Goal: Transaction & Acquisition: Purchase product/service

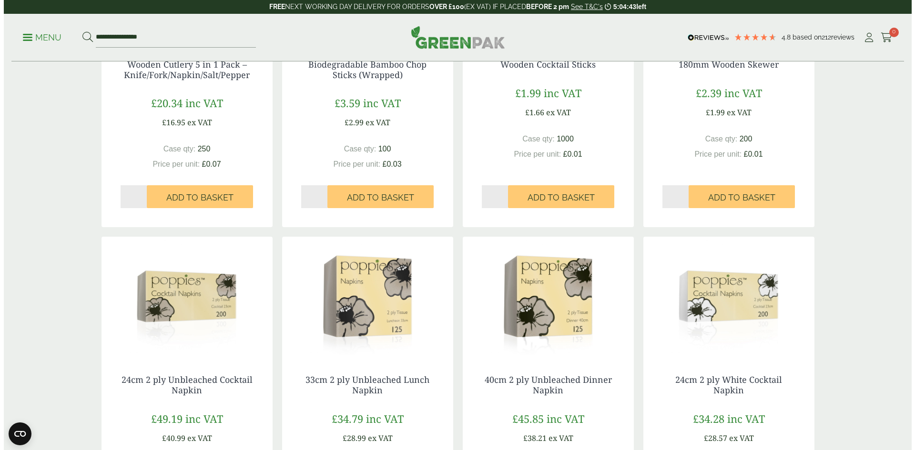
scroll to position [238, 0]
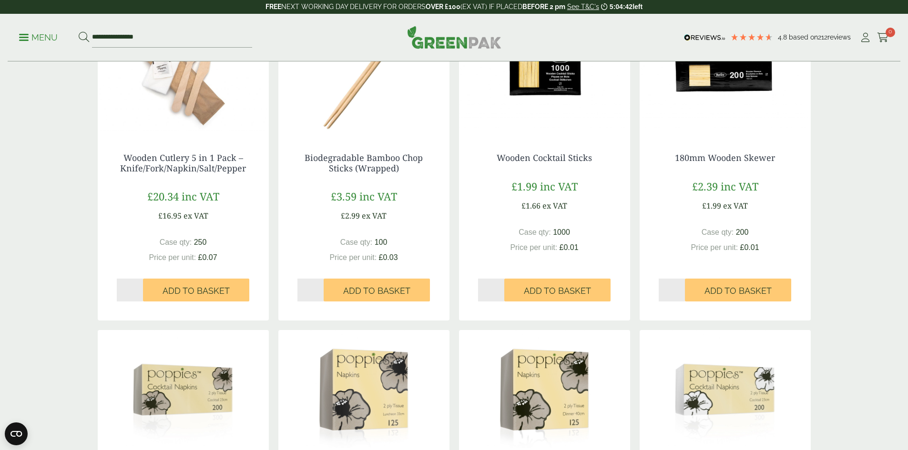
click at [34, 38] on p "Menu" at bounding box center [38, 37] width 39 height 11
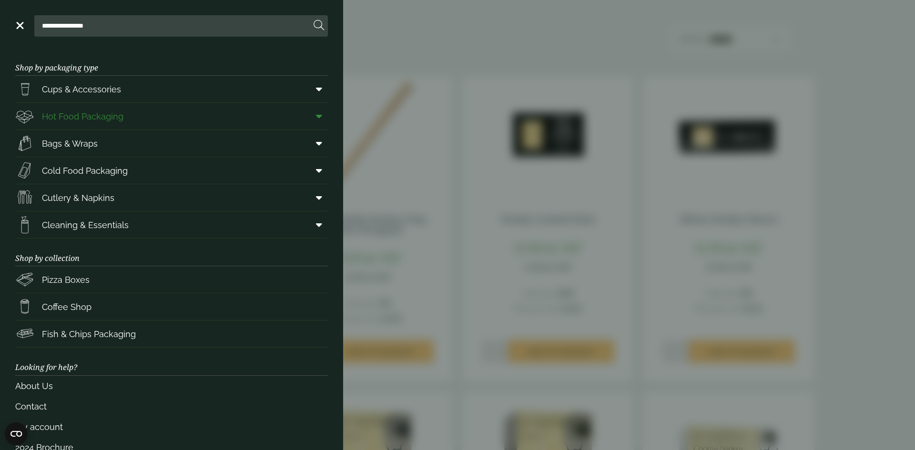
click at [107, 125] on span "Hot Food Packaging" at bounding box center [69, 116] width 108 height 19
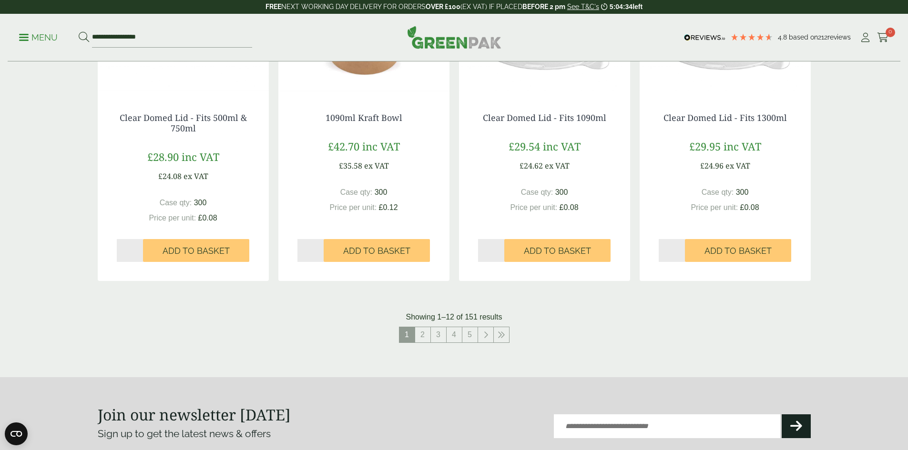
scroll to position [1049, 0]
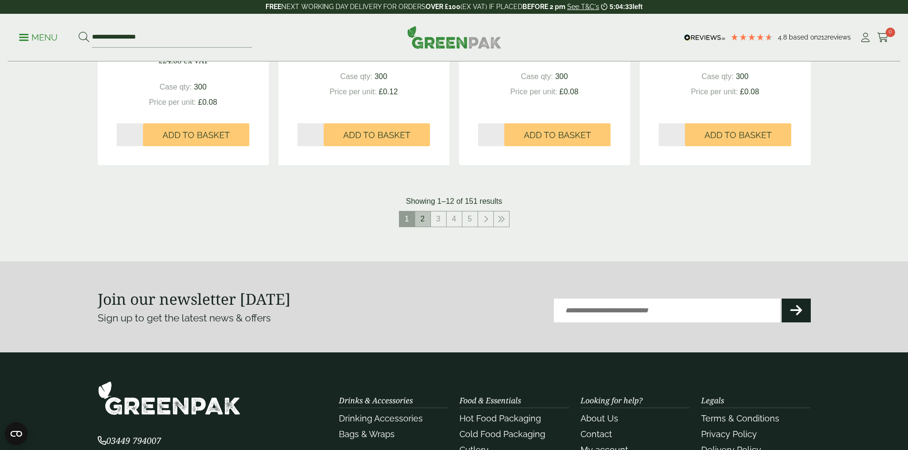
click at [425, 224] on link "2" at bounding box center [422, 219] width 15 height 15
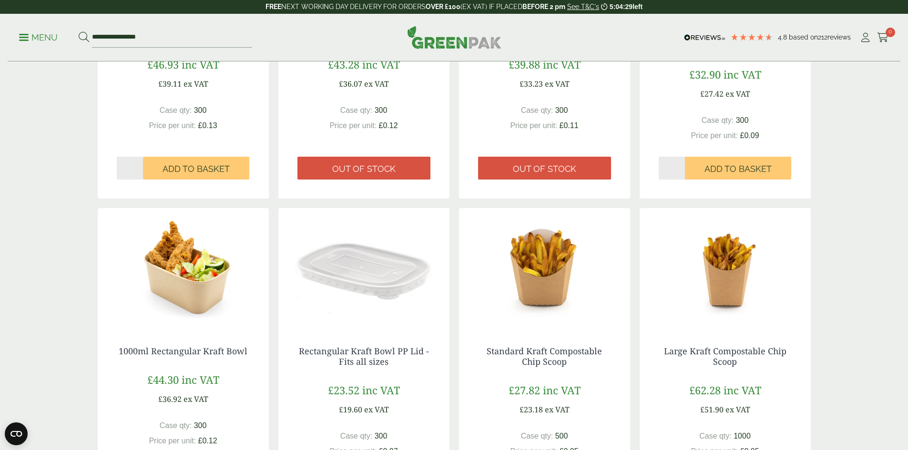
scroll to position [477, 0]
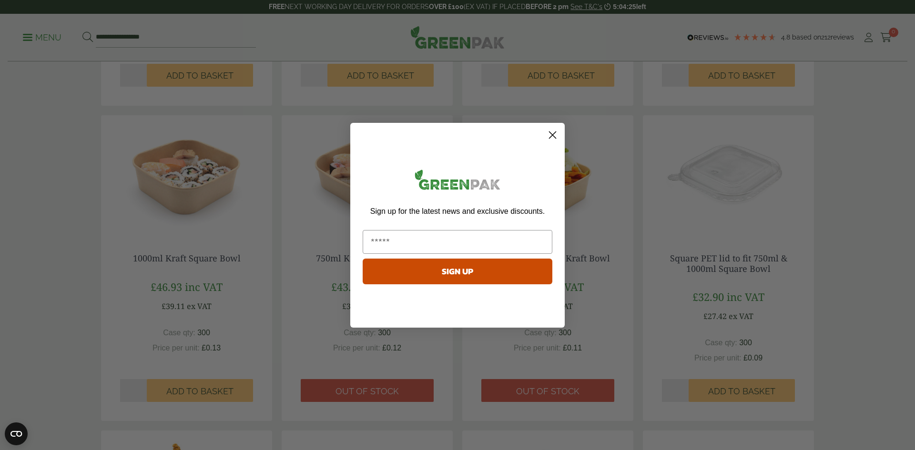
click at [553, 137] on circle "Close dialog" at bounding box center [553, 135] width 16 height 16
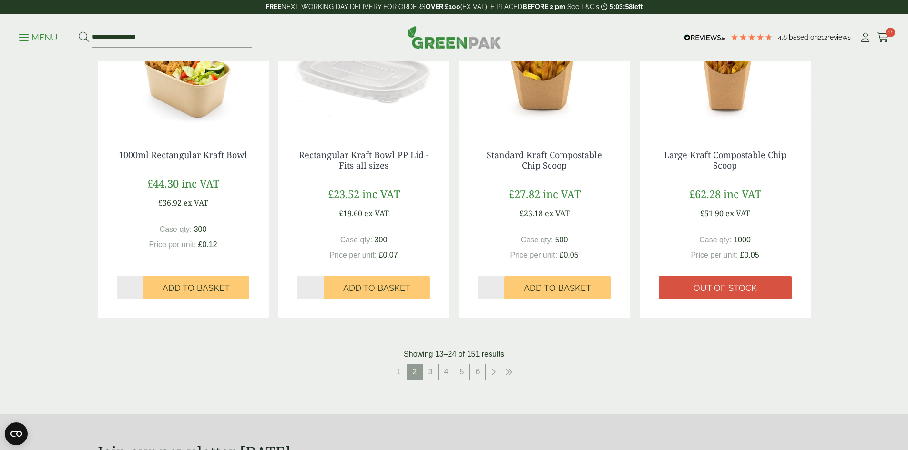
scroll to position [1144, 0]
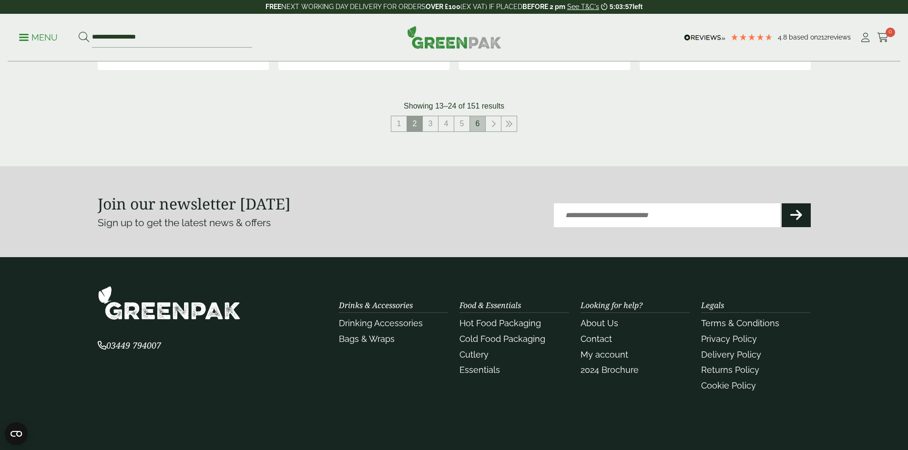
click at [475, 124] on link "6" at bounding box center [477, 123] width 15 height 15
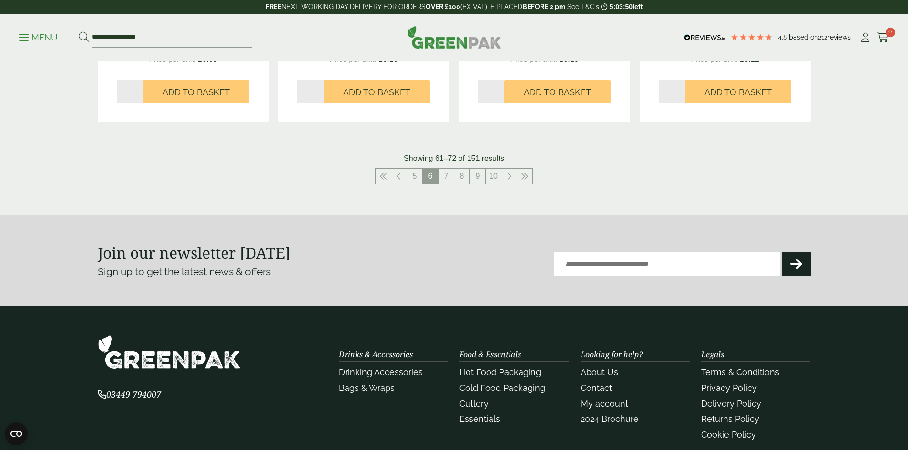
scroll to position [917, 0]
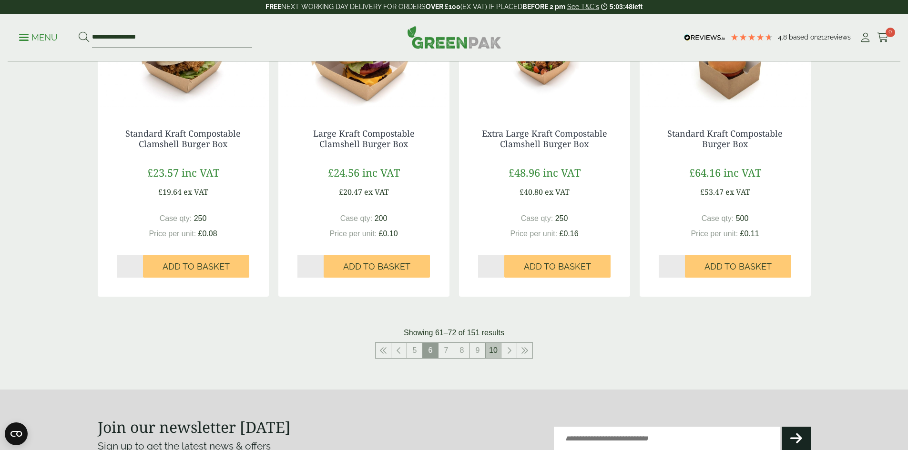
click at [493, 358] on link "10" at bounding box center [493, 350] width 15 height 15
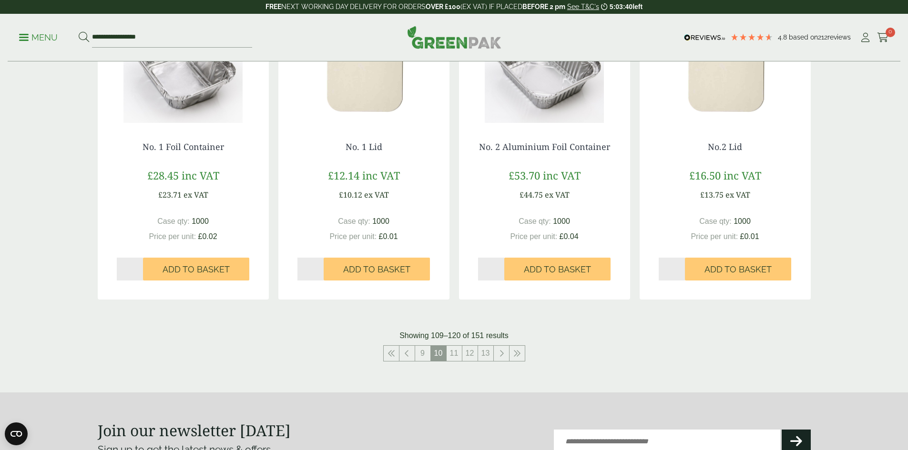
scroll to position [906, 0]
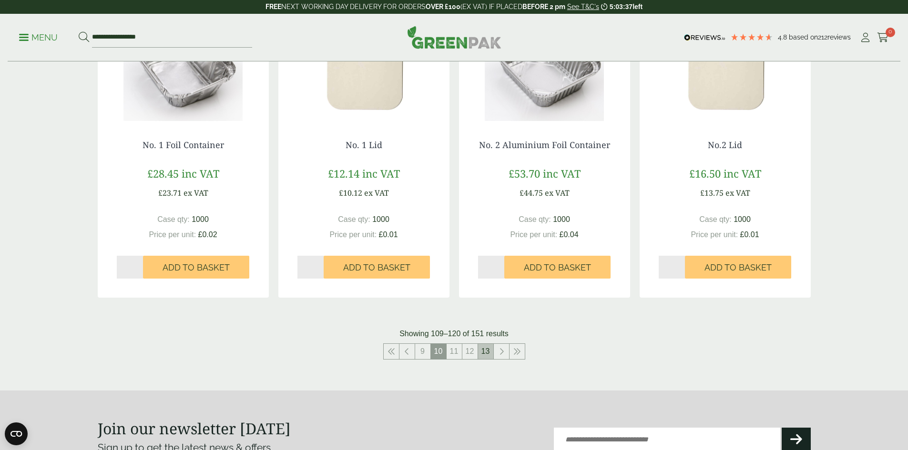
click at [489, 356] on link "13" at bounding box center [485, 351] width 15 height 15
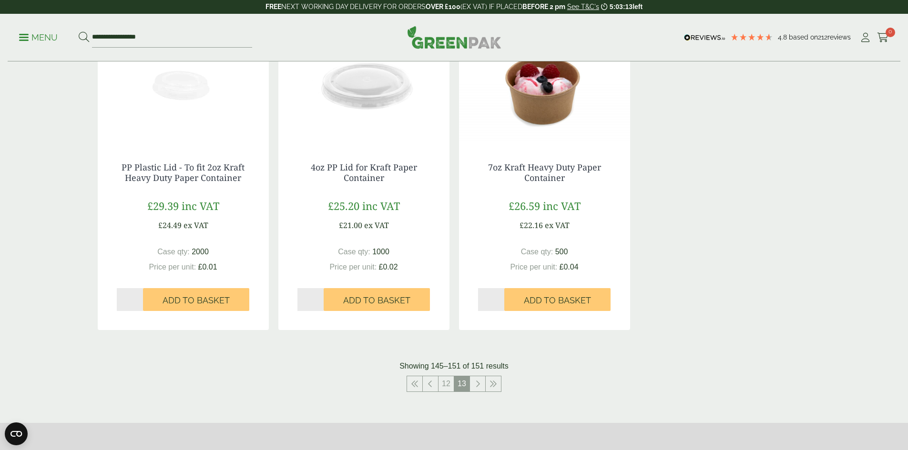
scroll to position [649, 0]
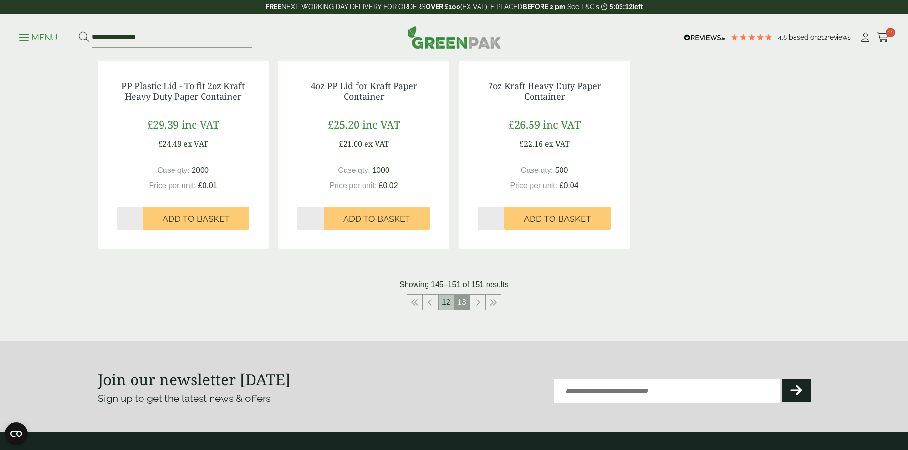
click at [446, 303] on link "12" at bounding box center [445, 302] width 15 height 15
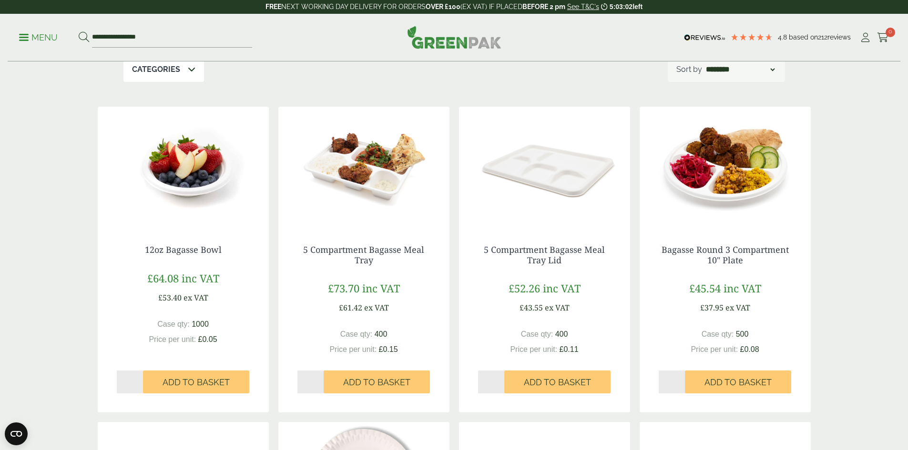
scroll to position [173, 0]
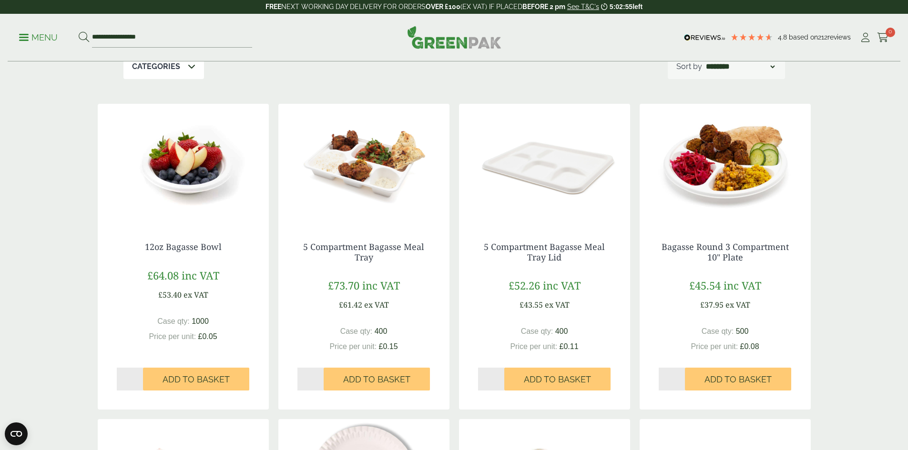
click at [385, 166] on img at bounding box center [363, 163] width 171 height 119
click at [554, 216] on img at bounding box center [544, 163] width 171 height 119
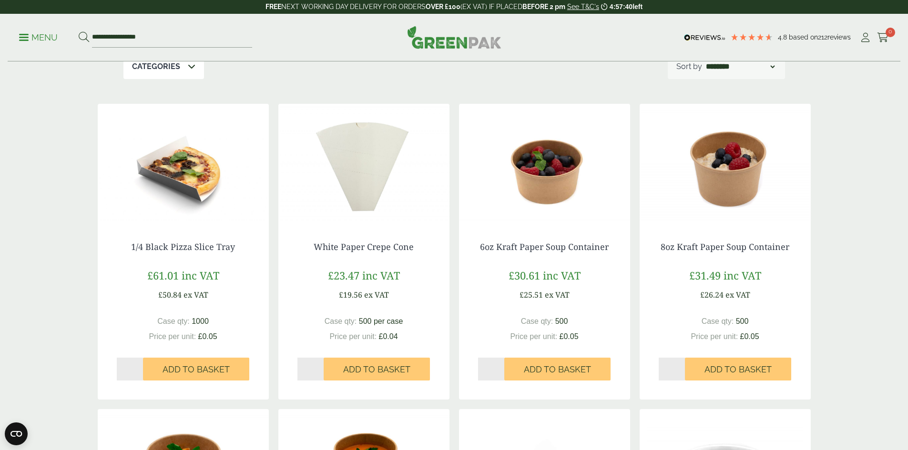
click at [26, 37] on span at bounding box center [24, 37] width 10 height 1
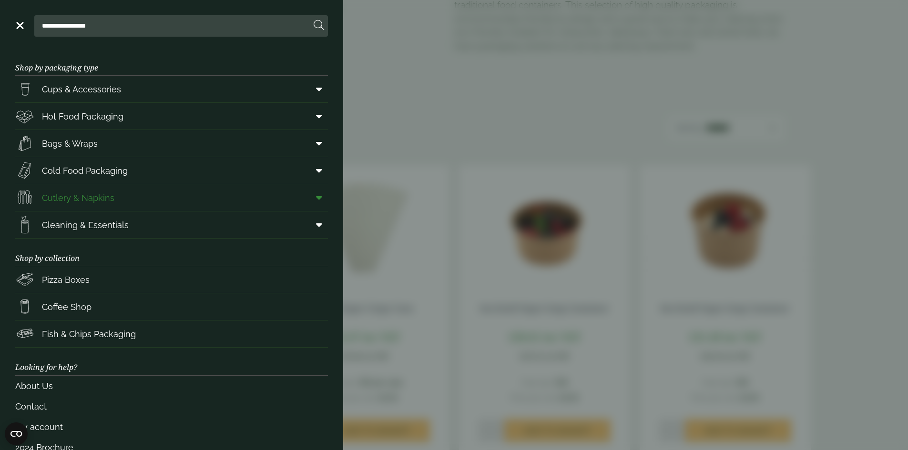
click at [105, 202] on span "Cutlery & Napkins" at bounding box center [78, 198] width 72 height 13
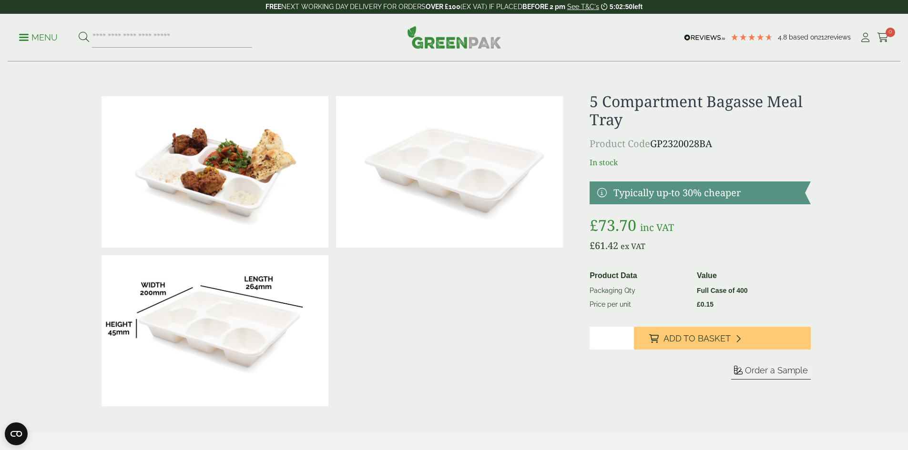
click at [473, 172] on img at bounding box center [449, 172] width 227 height 152
click at [770, 371] on span "Order a Sample" at bounding box center [776, 371] width 63 height 10
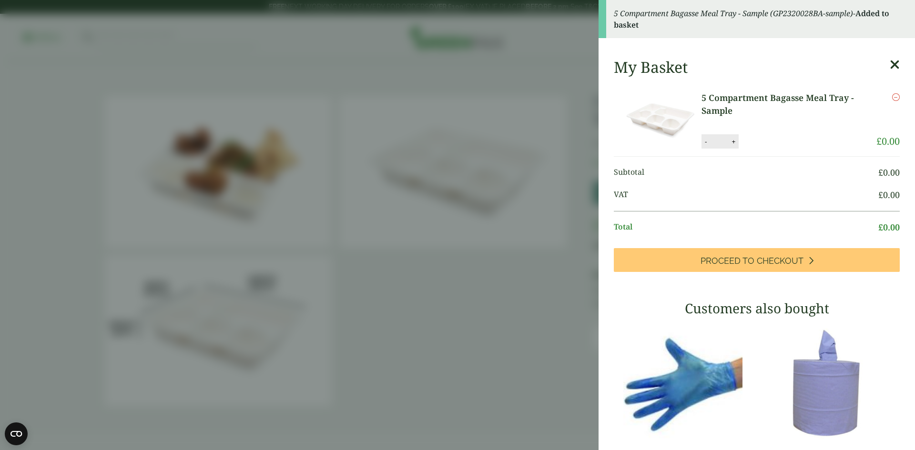
click at [214, 151] on aside "5 Compartment Bagasse Meal Tray - Sample (GP2320028BA-sample) - Added to basket…" at bounding box center [457, 225] width 915 height 450
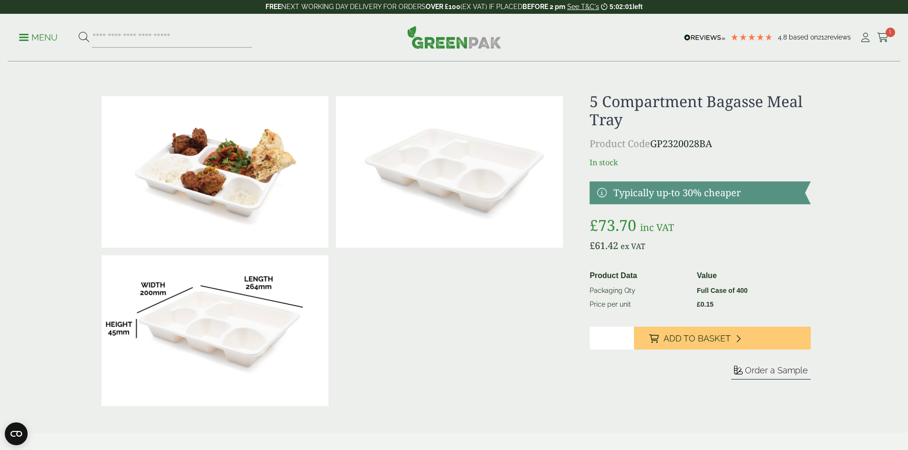
click at [256, 183] on img at bounding box center [215, 172] width 227 height 152
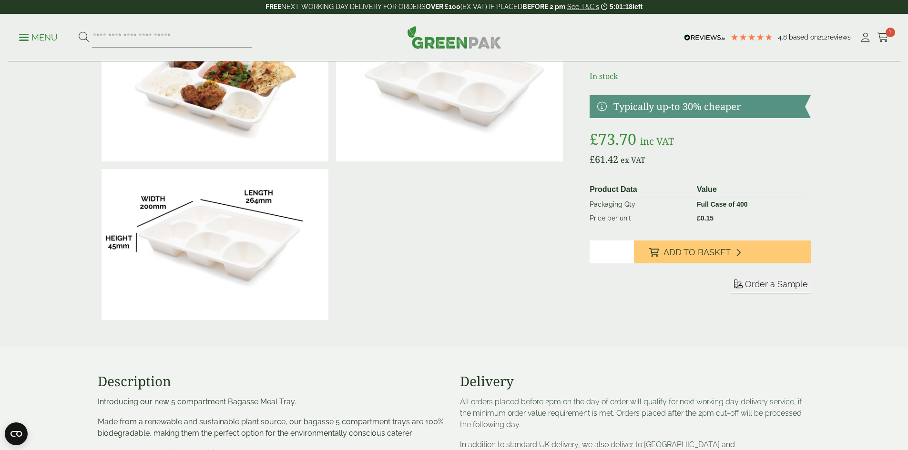
scroll to position [95, 0]
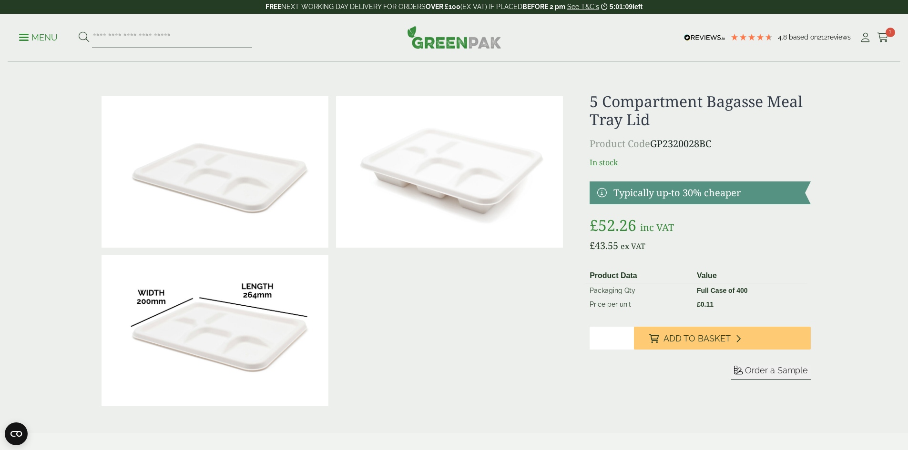
click at [781, 374] on span "Order a Sample" at bounding box center [776, 371] width 63 height 10
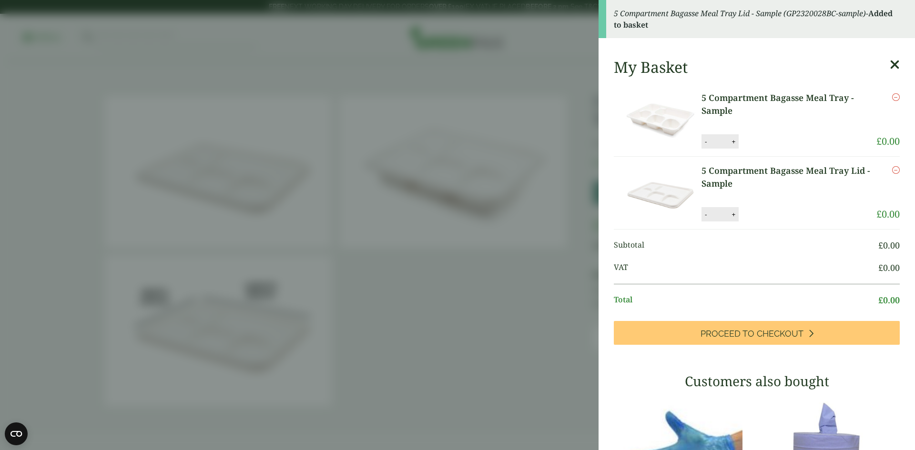
click at [890, 67] on icon at bounding box center [895, 64] width 10 height 13
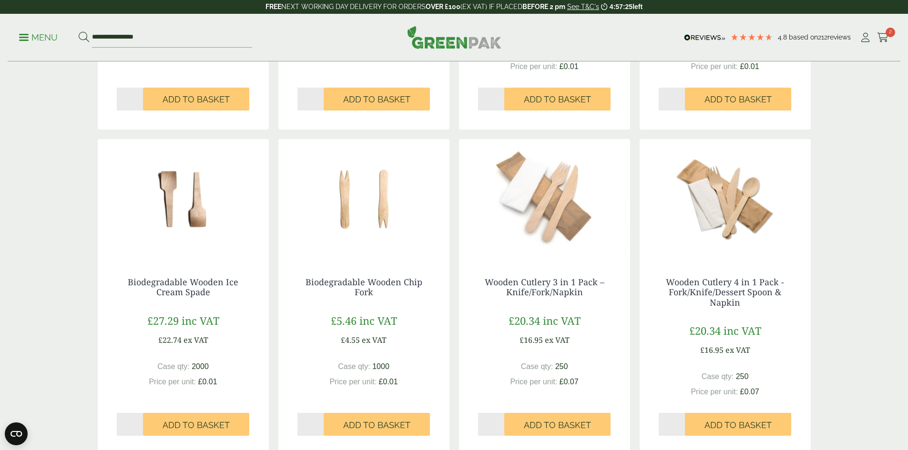
scroll to position [763, 0]
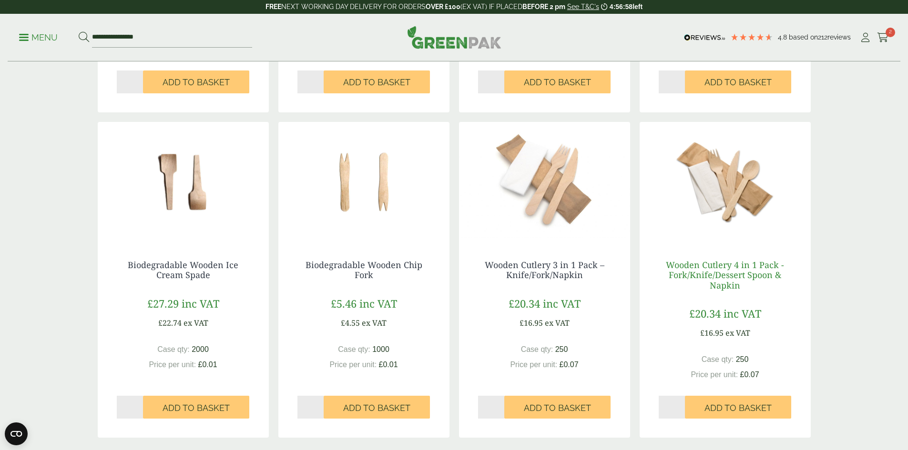
click at [728, 278] on link "Wooden Cutlery 4 in 1 Pack - Fork/Knife/Dessert Spoon & Napkin" at bounding box center [725, 275] width 118 height 32
click at [877, 35] on icon at bounding box center [883, 38] width 12 height 10
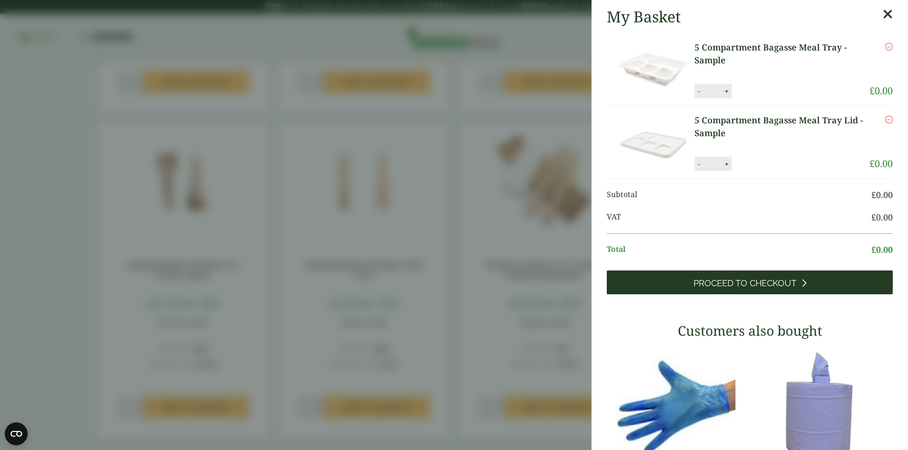
click at [718, 273] on link "Proceed to Checkout" at bounding box center [750, 283] width 286 height 24
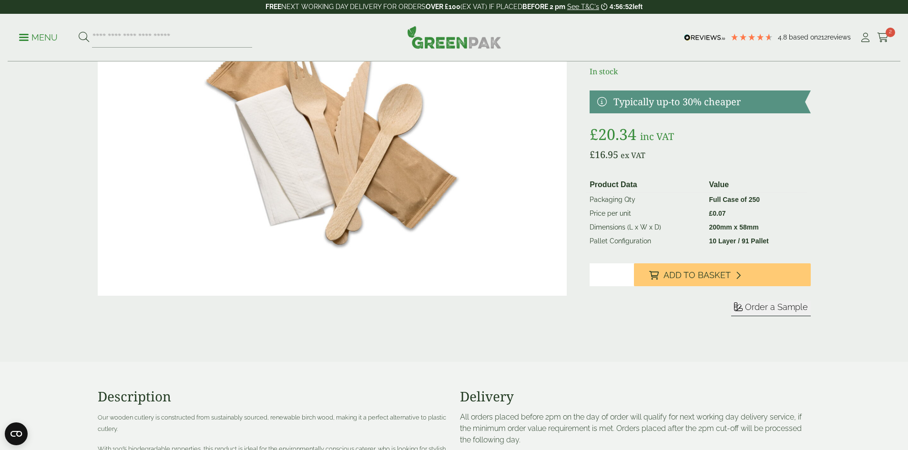
scroll to position [95, 0]
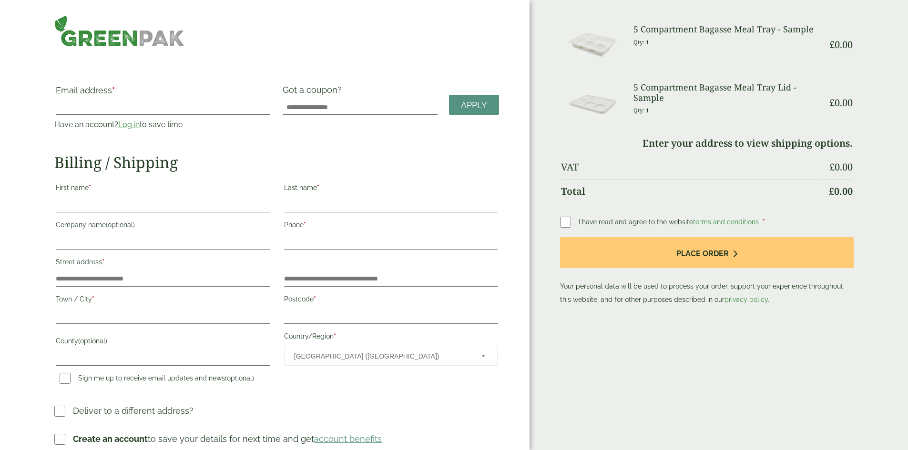
click at [559, 220] on div "Order Summary Item Ammount 5 Compartment Bagasse Meal Tray - Sample Qty: 1 £ 0.…" at bounding box center [719, 226] width 378 height 452
click at [576, 216] on label at bounding box center [569, 221] width 19 height 13
click at [140, 120] on link "Log in" at bounding box center [128, 124] width 21 height 9
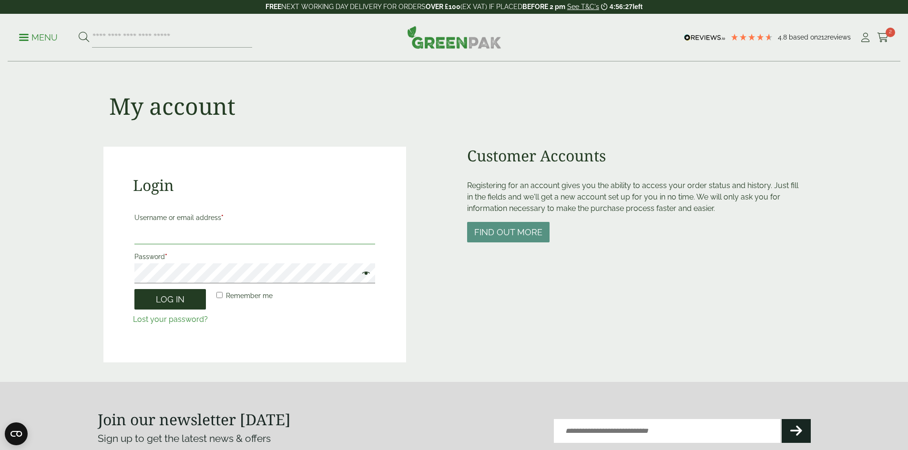
type input "**********"
click at [185, 303] on button "Log in" at bounding box center [169, 299] width 71 height 20
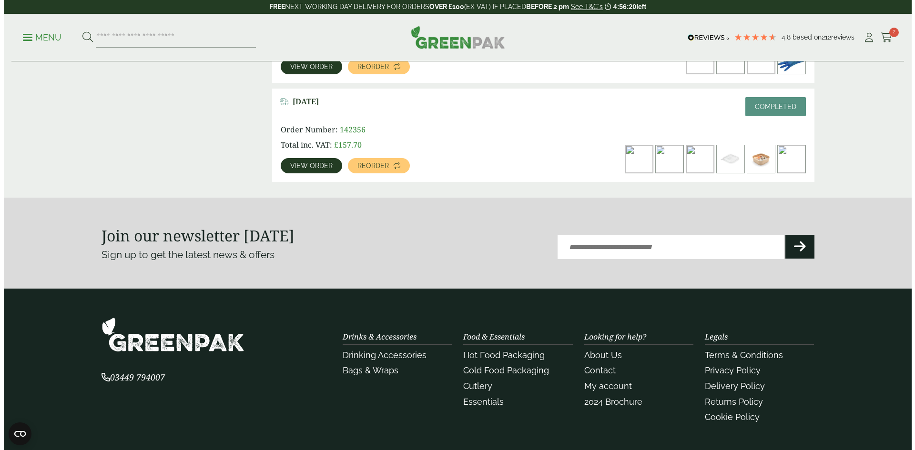
scroll to position [429, 0]
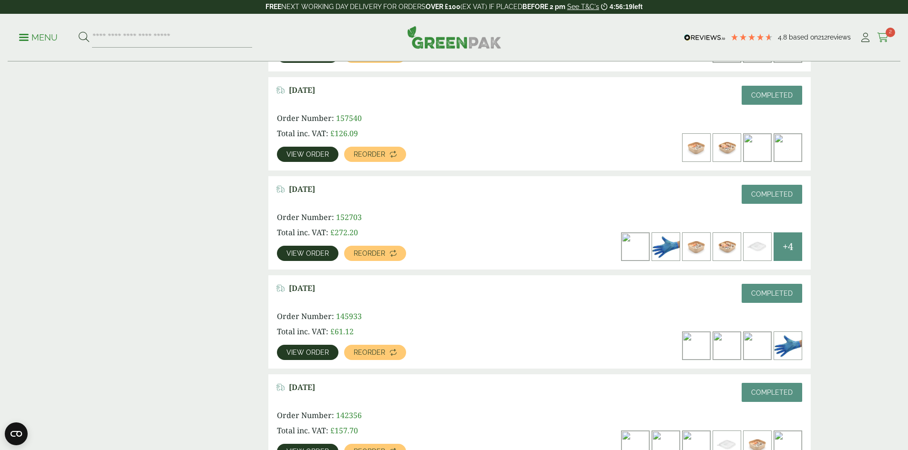
click at [877, 42] on icon at bounding box center [883, 38] width 12 height 10
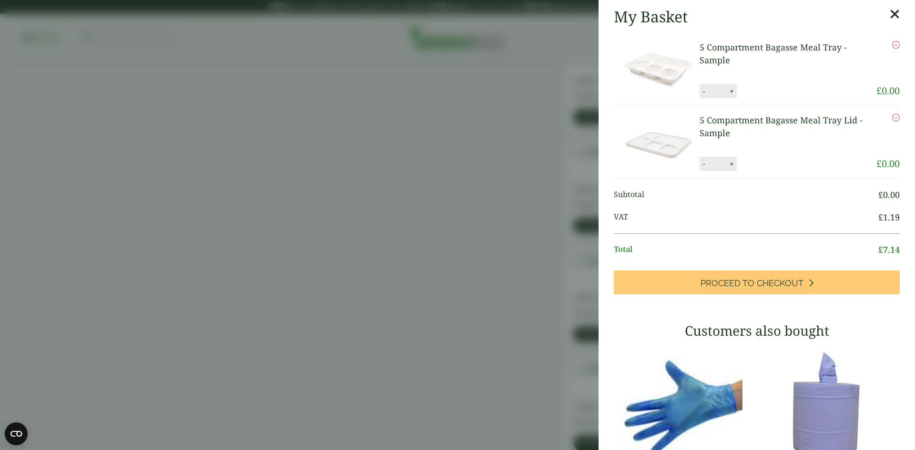
click at [254, 40] on aside "My Basket 5 Compartment Bagasse Meal Tray - Sample 5 Compartment Bagasse Meal T…" at bounding box center [457, 225] width 915 height 450
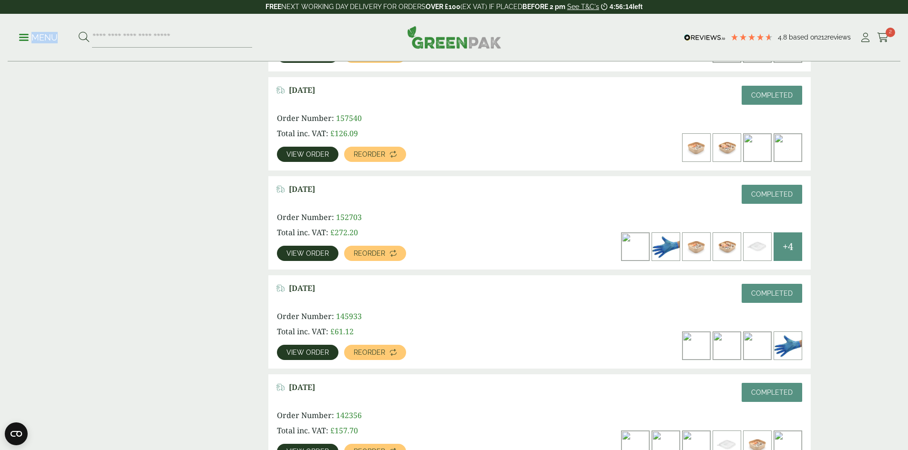
click at [23, 40] on div "Menu 4.8 Based on 212 reviews My Account" at bounding box center [454, 38] width 893 height 48
click at [24, 42] on p "Menu" at bounding box center [38, 37] width 39 height 11
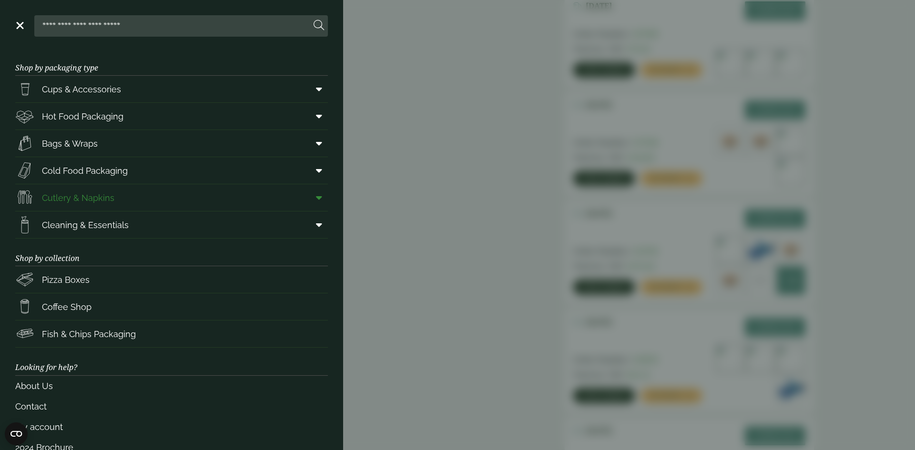
click at [125, 206] on link "Cutlery & Napkins" at bounding box center [171, 197] width 313 height 27
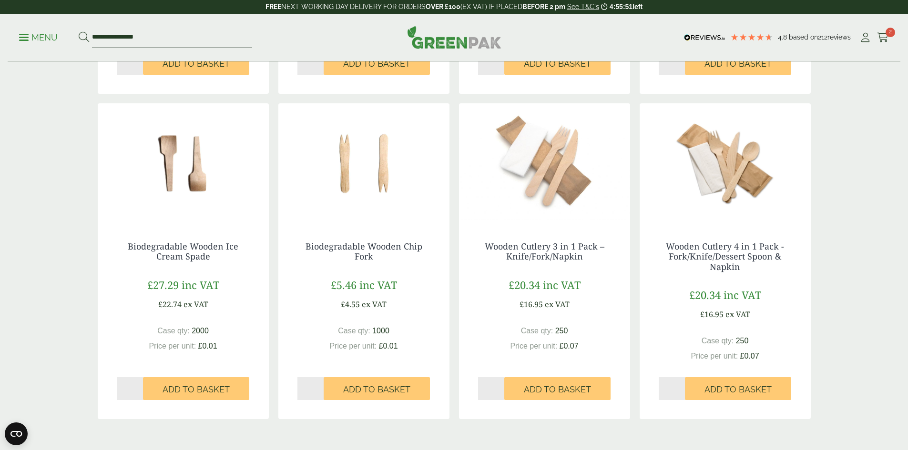
scroll to position [810, 0]
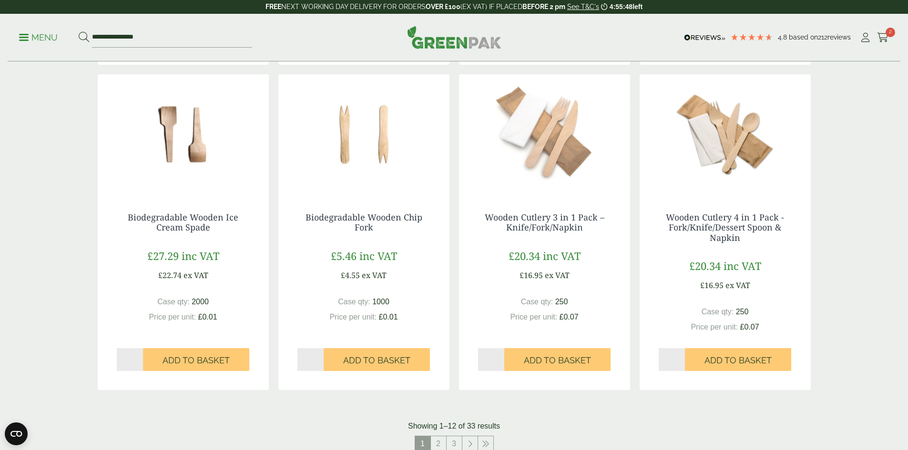
click at [731, 158] on img at bounding box center [725, 133] width 171 height 119
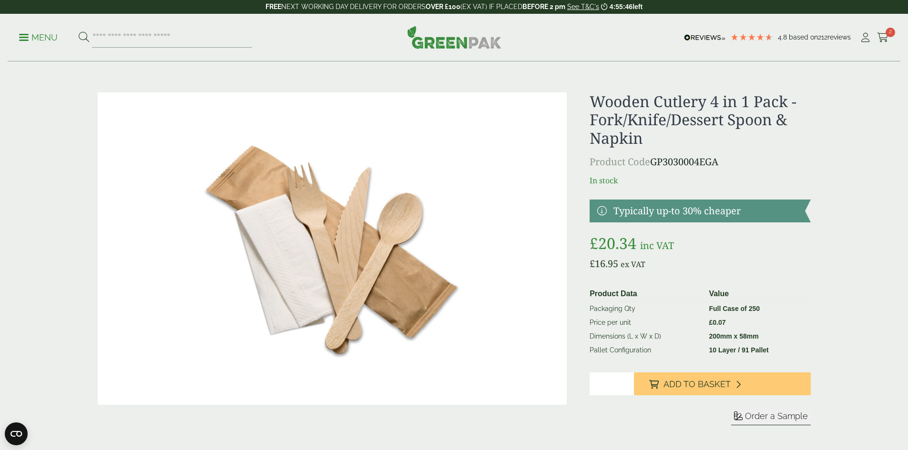
click at [766, 418] on span "Order a Sample" at bounding box center [776, 416] width 63 height 10
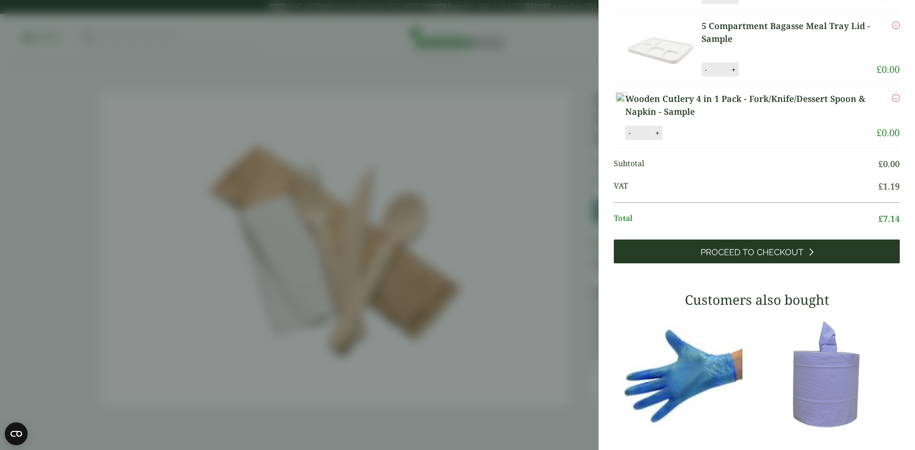
scroll to position [48, 0]
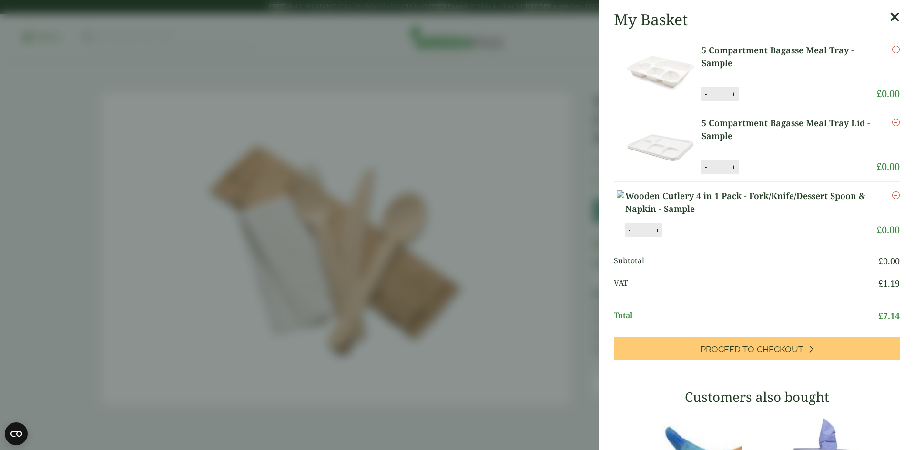
click at [752, 401] on div "My Basket 5 Compartment Bagasse Meal Tray - Sample 5 Compartment Bagasse Meal T…" at bounding box center [757, 364] width 316 height 723
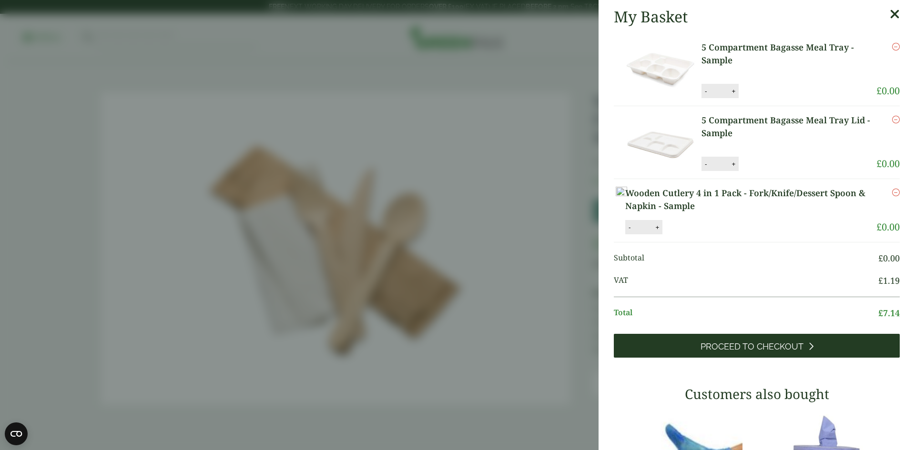
click at [767, 352] on span "Proceed to Checkout" at bounding box center [752, 347] width 103 height 10
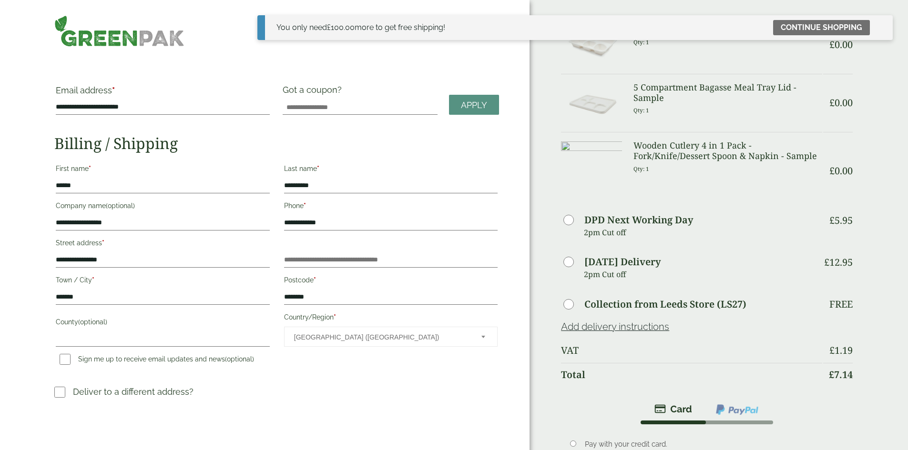
click at [628, 300] on label "Collection from Leeds Store (LS27)" at bounding box center [665, 305] width 162 height 10
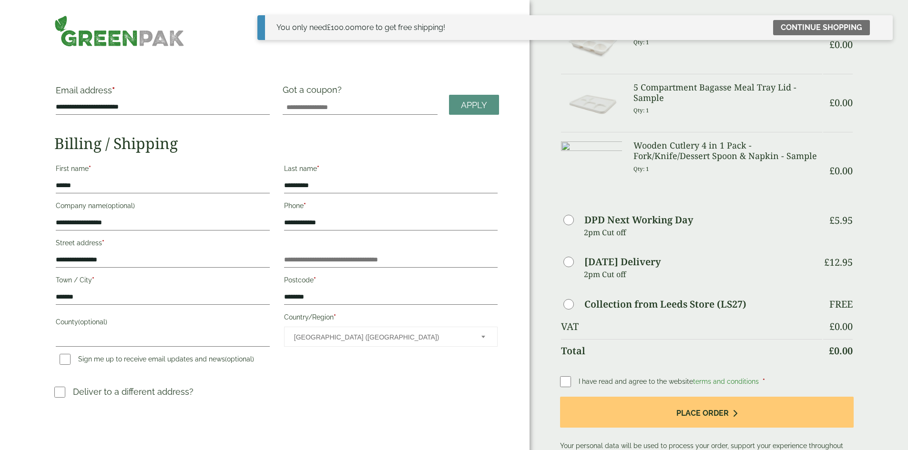
click at [592, 215] on label "DPD Next Working Day" at bounding box center [638, 220] width 109 height 10
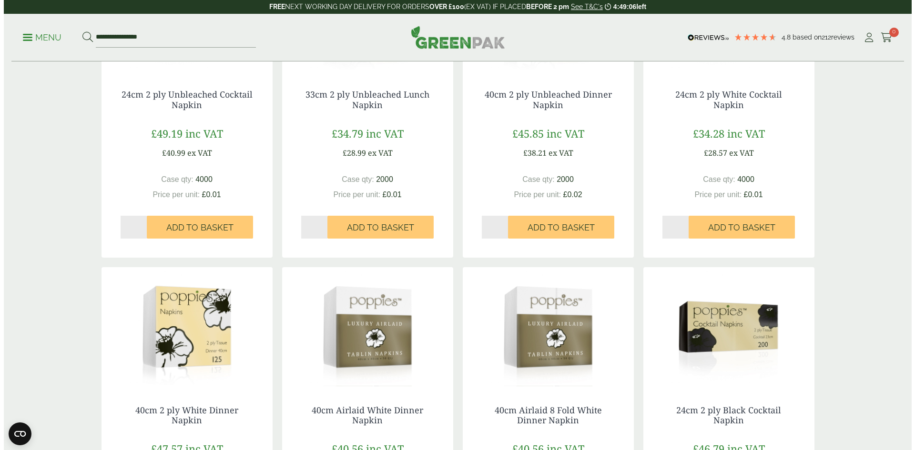
scroll to position [620, 0]
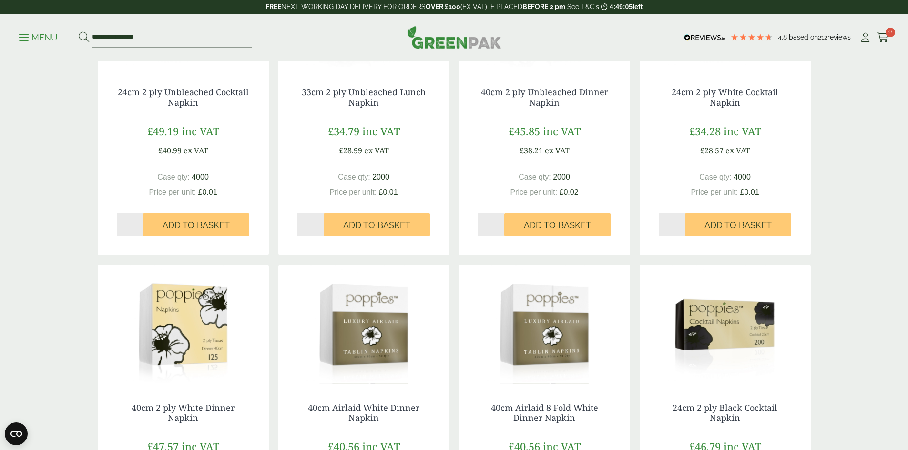
click at [30, 39] on link "Menu" at bounding box center [38, 37] width 39 height 10
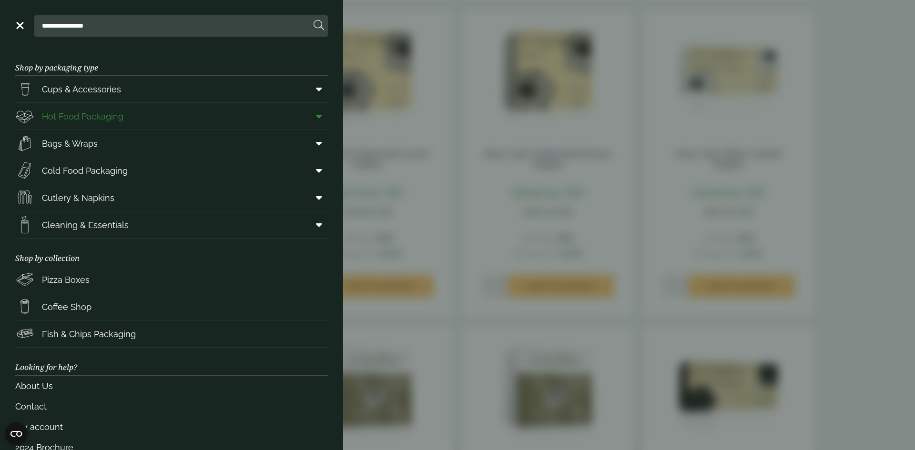
click at [107, 119] on span "Hot Food Packaging" at bounding box center [83, 116] width 82 height 13
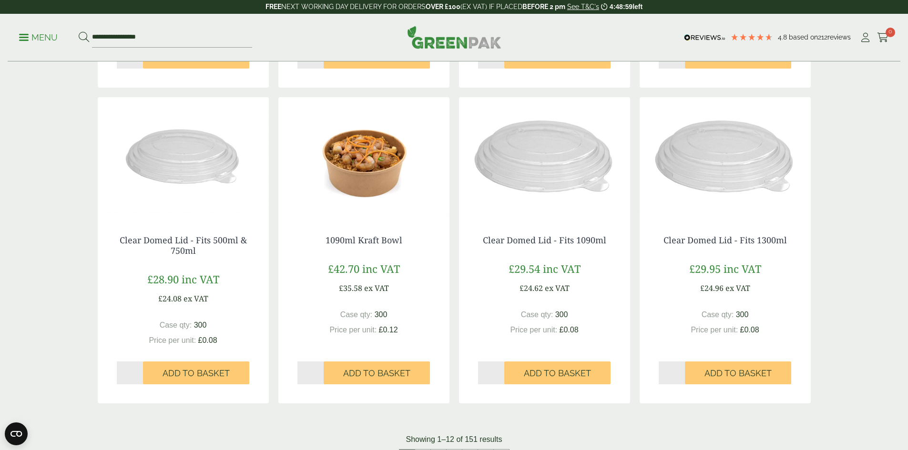
scroll to position [906, 0]
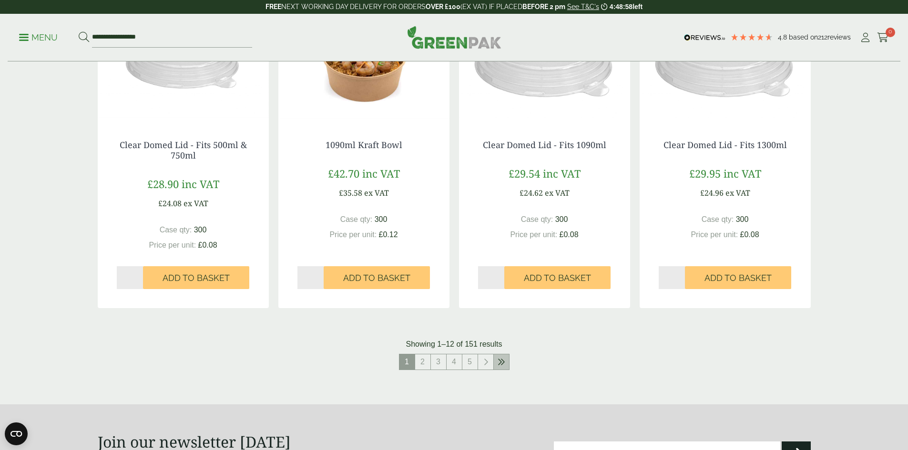
click at [497, 362] on link at bounding box center [501, 362] width 15 height 15
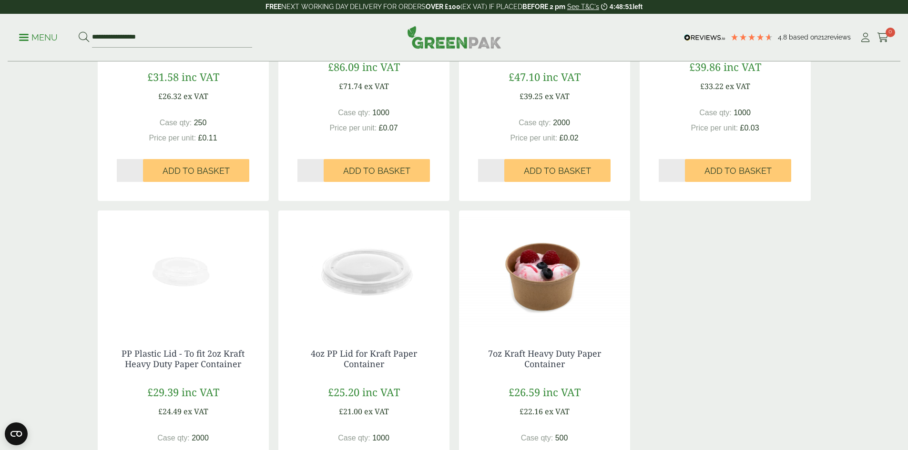
scroll to position [572, 0]
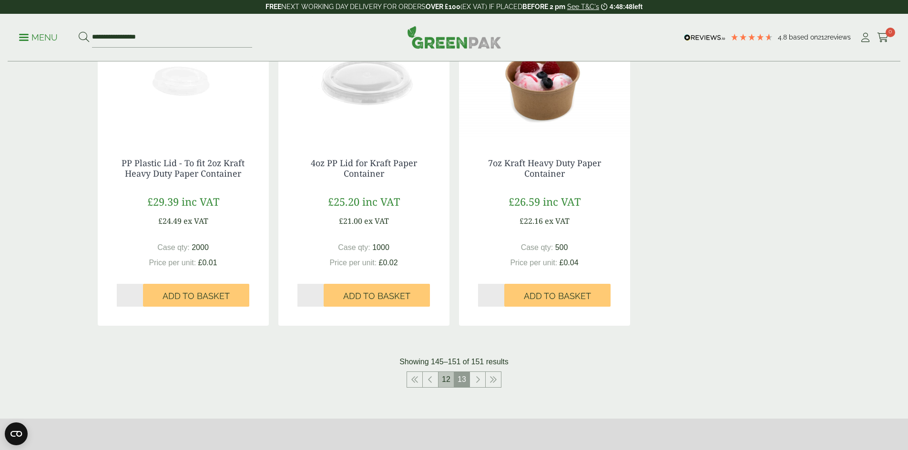
click at [449, 381] on link "12" at bounding box center [445, 379] width 15 height 15
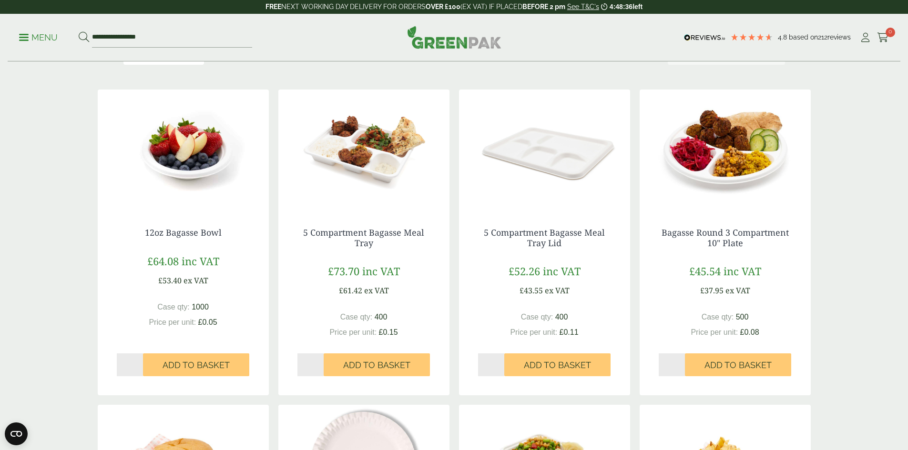
scroll to position [191, 0]
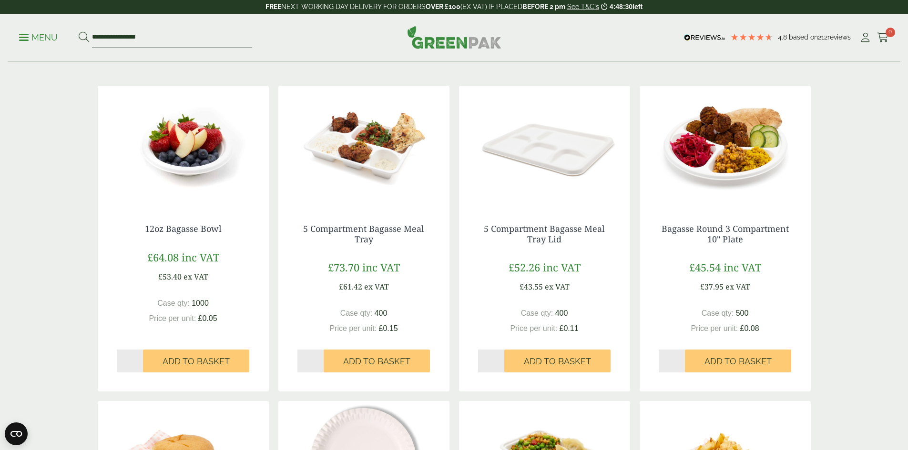
click at [360, 170] on img at bounding box center [363, 145] width 171 height 119
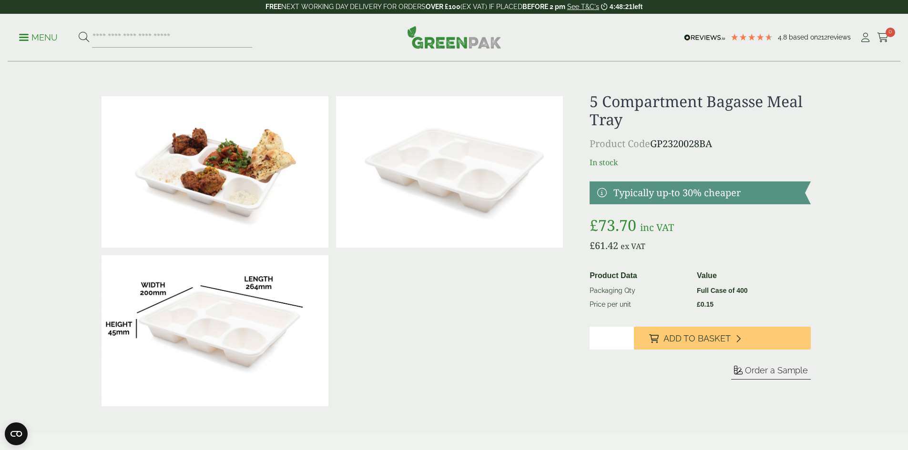
click at [216, 319] on img at bounding box center [215, 331] width 227 height 152
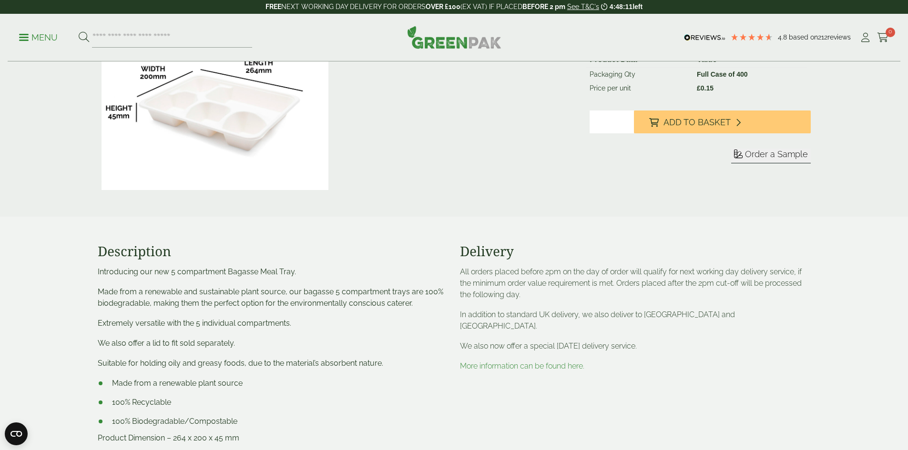
scroll to position [334, 0]
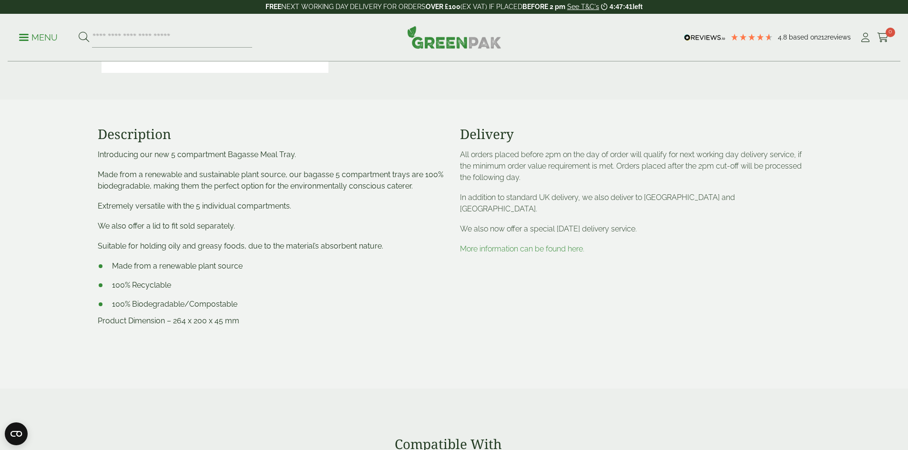
click at [539, 245] on link "More information can be found here." at bounding box center [522, 249] width 124 height 9
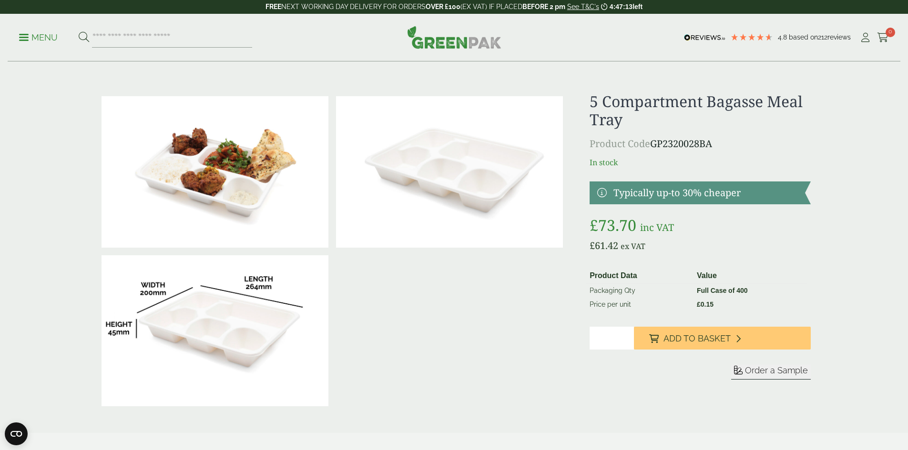
click at [239, 197] on img at bounding box center [215, 172] width 227 height 152
